Goal: Navigation & Orientation: Find specific page/section

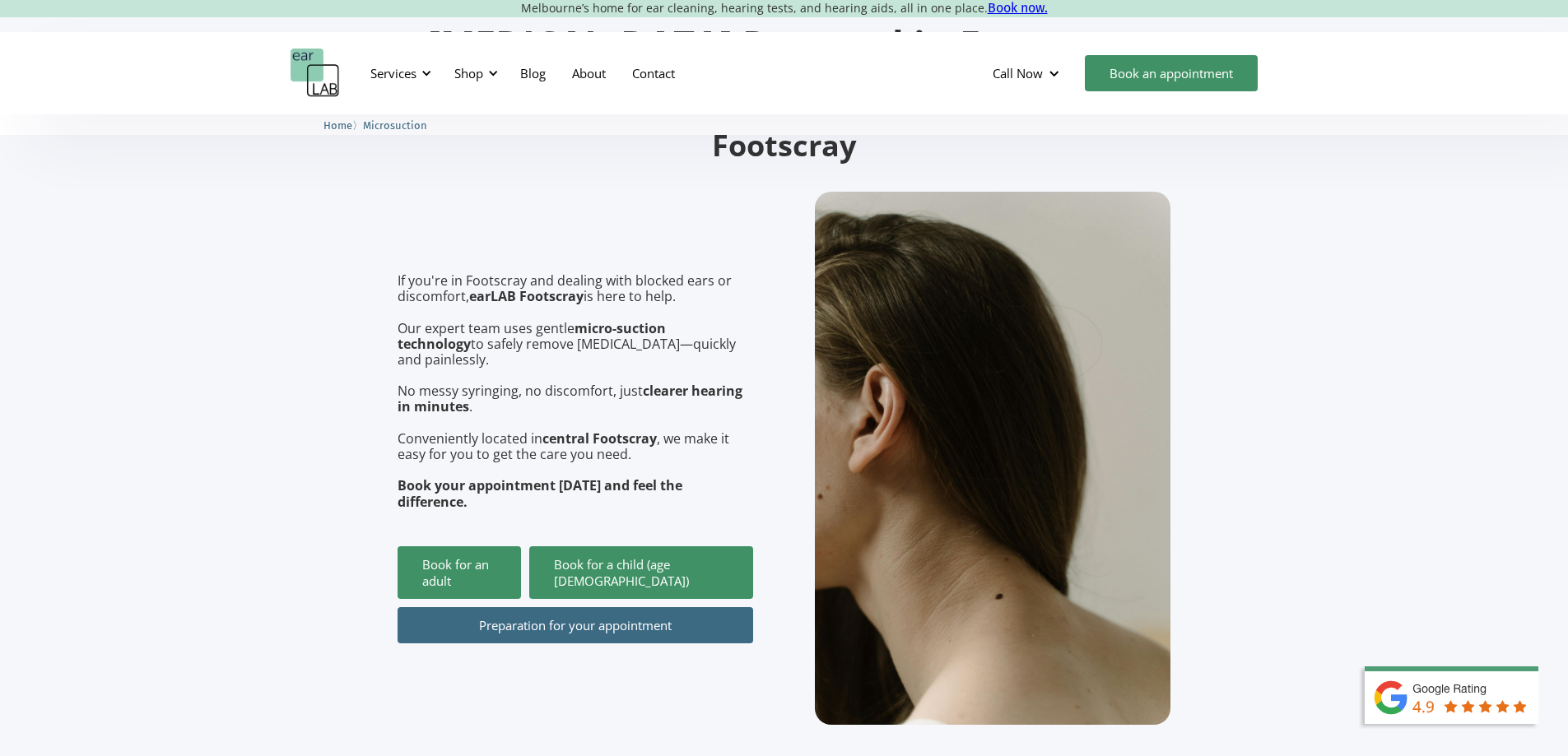
scroll to position [246, 0]
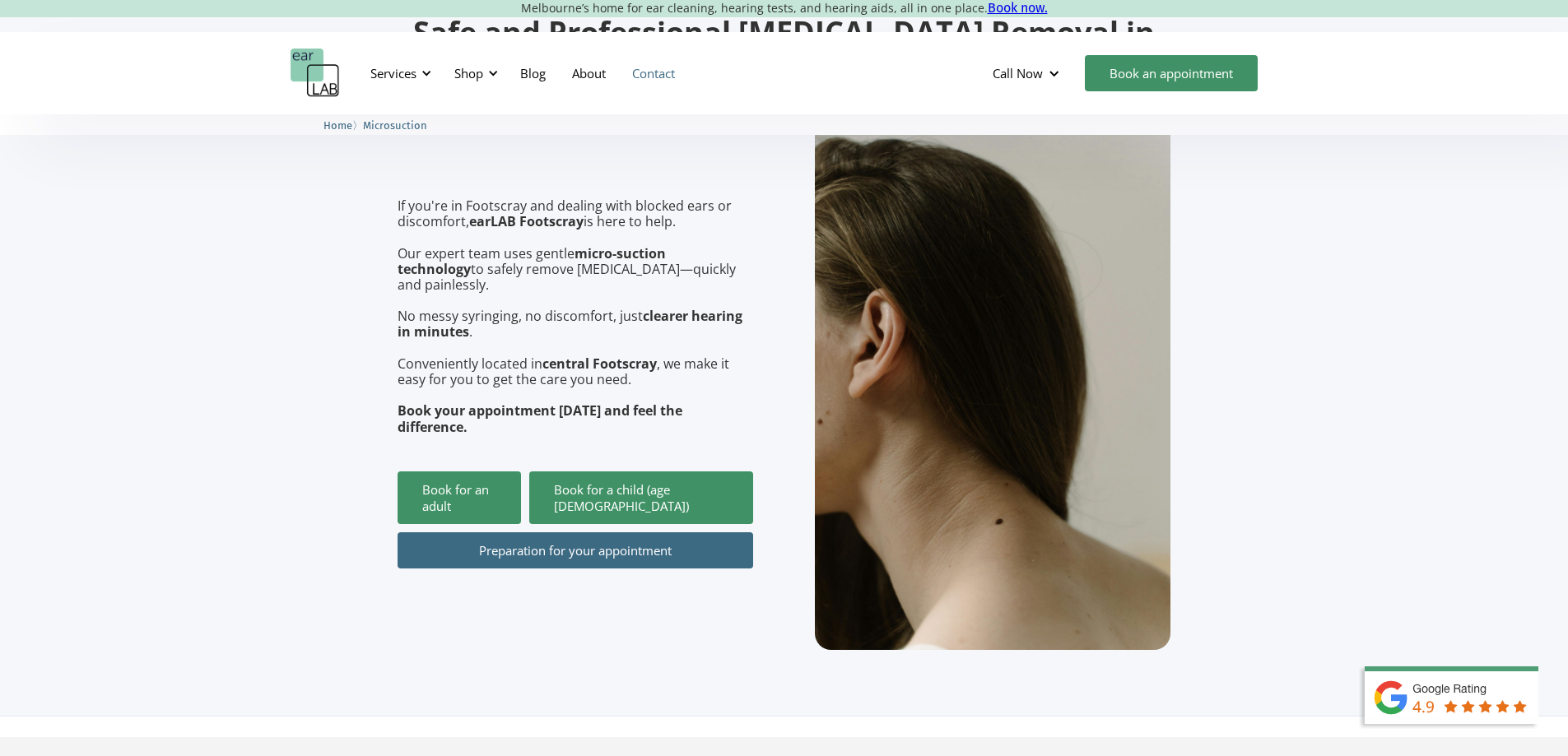
click at [621, 76] on link "Contact" at bounding box center [653, 73] width 70 height 48
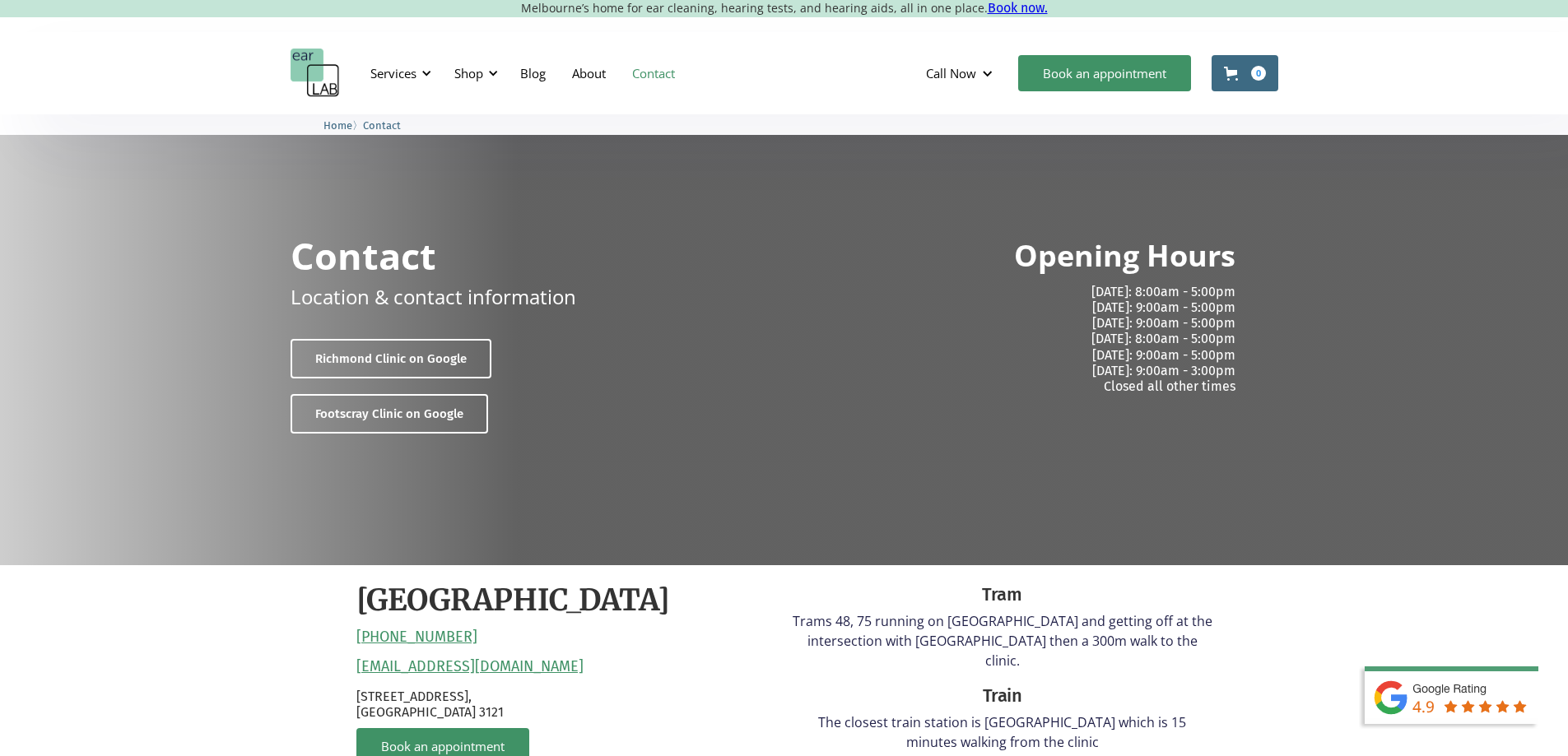
click at [592, 77] on link "About" at bounding box center [589, 73] width 60 height 48
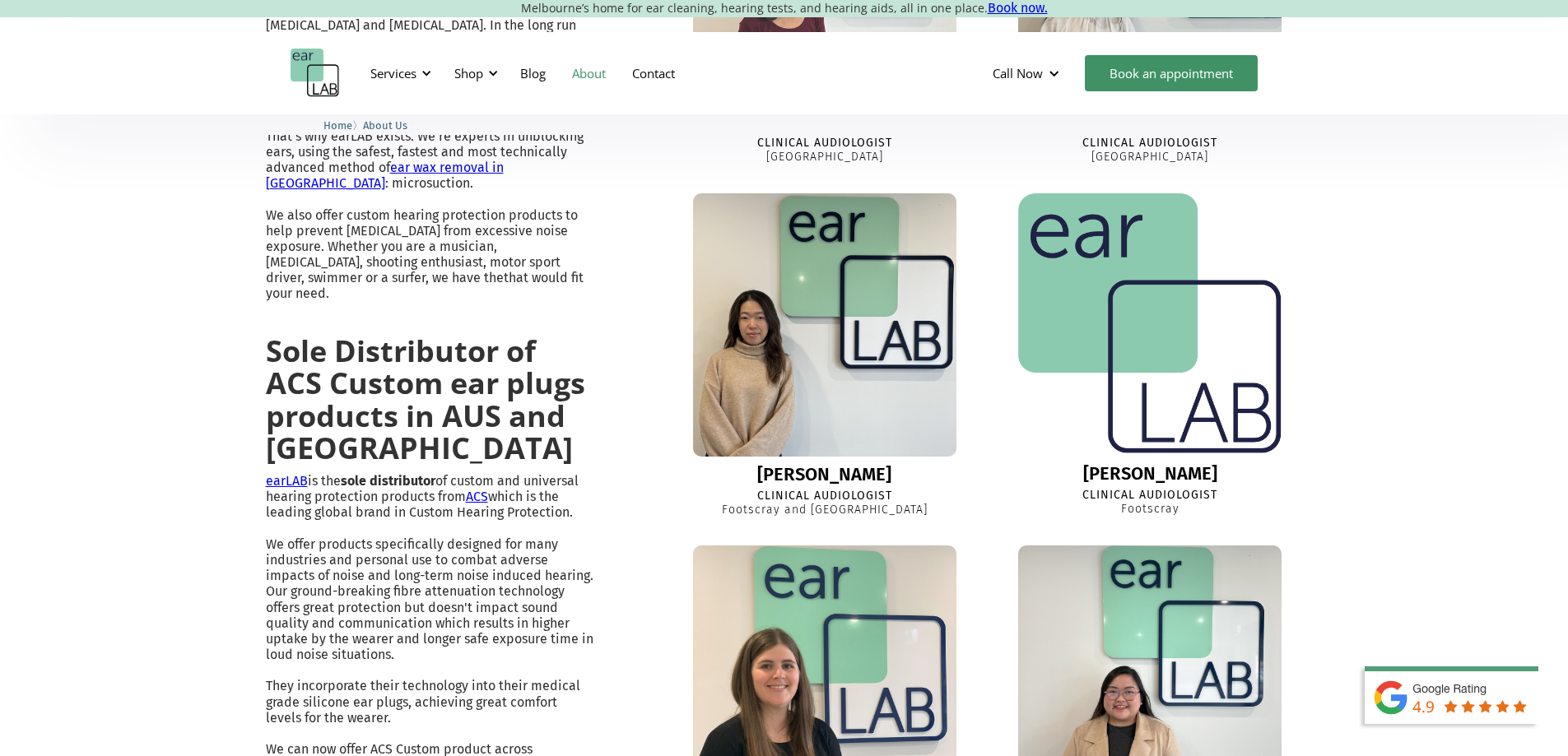
scroll to position [1069, 0]
